Goal: Find specific page/section: Find specific page/section

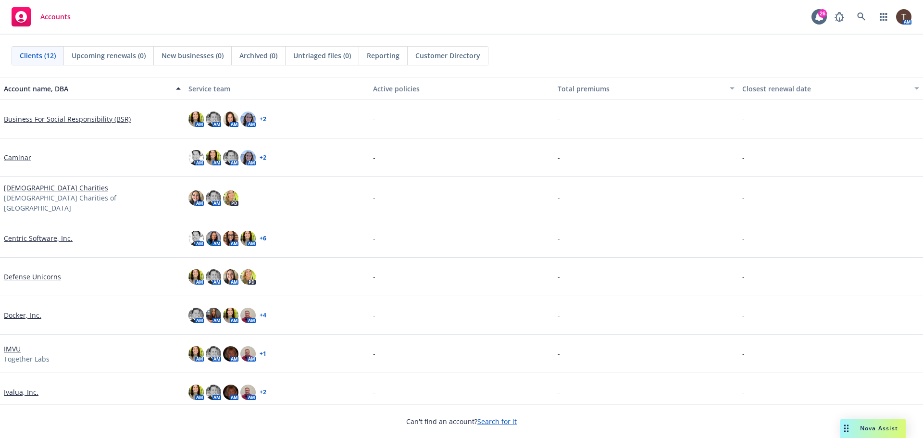
click at [24, 310] on link "Docker, Inc." at bounding box center [23, 315] width 38 height 10
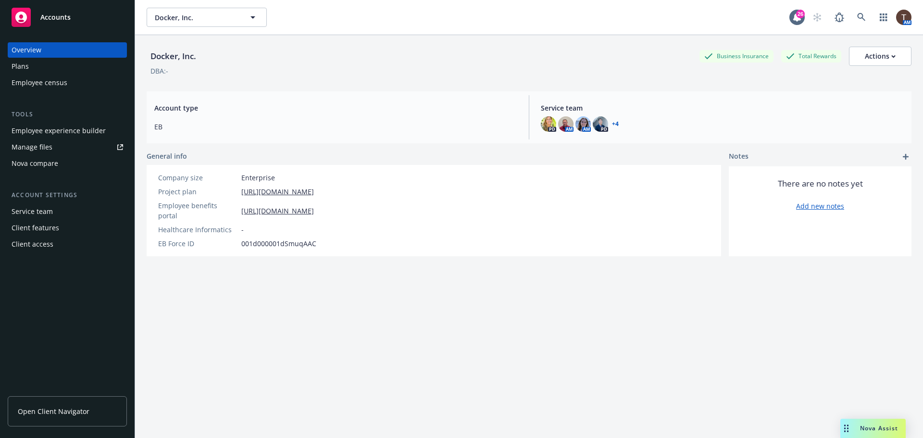
click at [41, 426] on link "Open Client Navigator" at bounding box center [67, 411] width 119 height 30
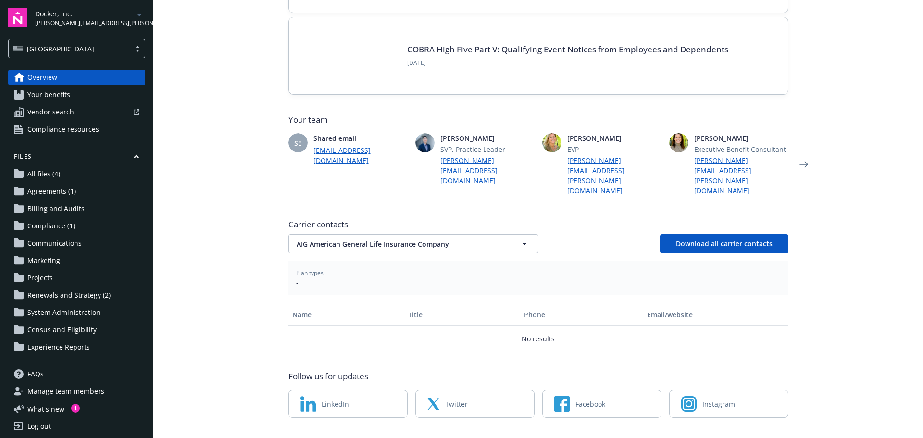
scroll to position [175, 0]
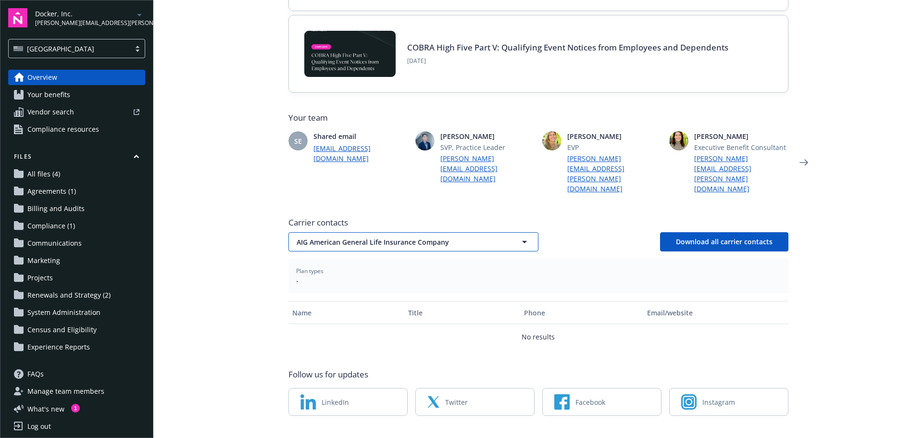
click at [409, 237] on span "AIG American General Life Insurance Company" at bounding box center [397, 242] width 200 height 10
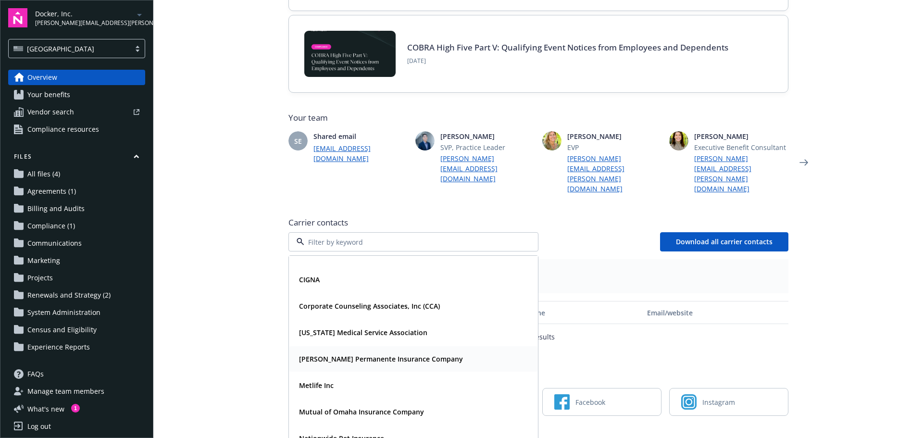
scroll to position [48, 0]
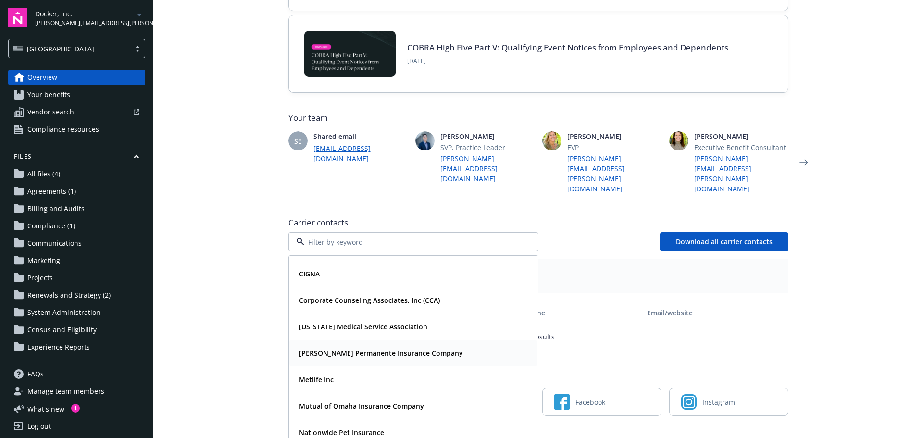
click at [349, 349] on strong "[PERSON_NAME] Permanente Insurance Company" at bounding box center [381, 353] width 164 height 9
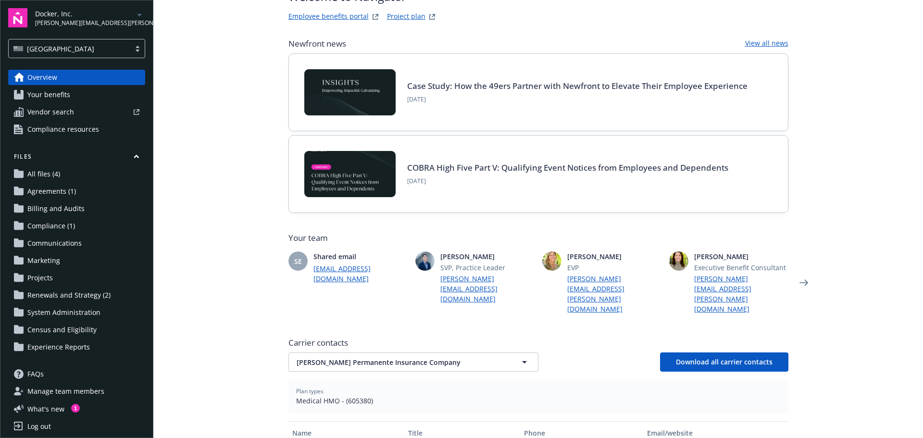
scroll to position [0, 0]
